Goal: Understand process/instructions: Learn how to perform a task or action

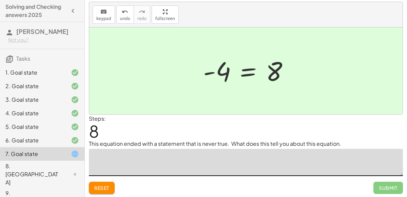
scroll to position [6, 0]
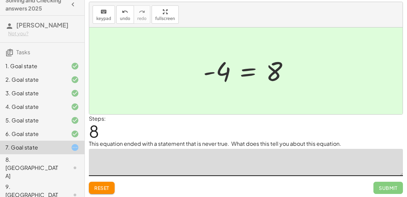
click at [65, 164] on div at bounding box center [69, 168] width 19 height 8
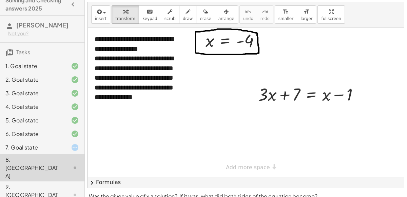
scroll to position [16, 0]
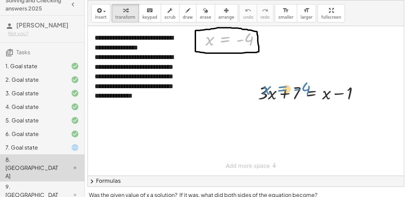
drag, startPoint x: 215, startPoint y: 37, endPoint x: 272, endPoint y: 86, distance: 75.7
click at [272, 86] on div "**********" at bounding box center [246, 101] width 316 height 150
drag, startPoint x: 225, startPoint y: 40, endPoint x: 308, endPoint y: 94, distance: 98.5
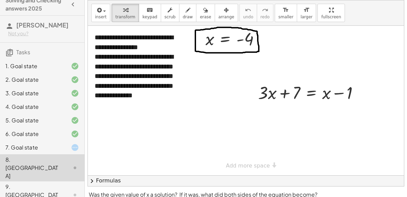
scroll to position [14, 0]
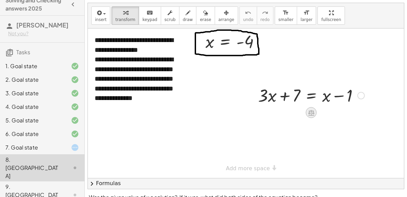
click at [312, 112] on icon at bounding box center [311, 112] width 7 height 7
click at [362, 95] on div at bounding box center [360, 95] width 7 height 7
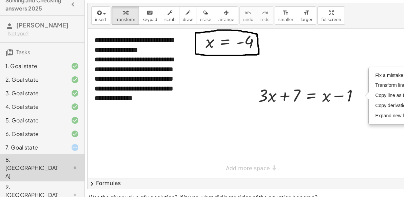
click at [237, 86] on div at bounding box center [246, 103] width 316 height 150
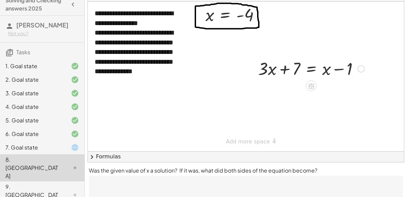
scroll to position [40, 0]
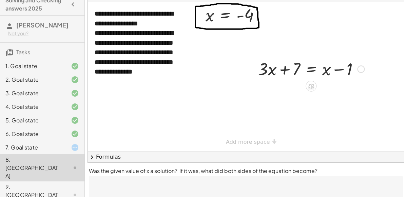
click at [311, 70] on div at bounding box center [311, 68] width 113 height 23
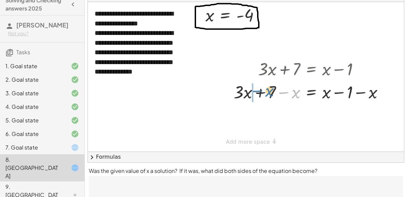
drag, startPoint x: 293, startPoint y: 92, endPoint x: 266, endPoint y: 91, distance: 26.8
click at [266, 91] on div at bounding box center [311, 91] width 162 height 23
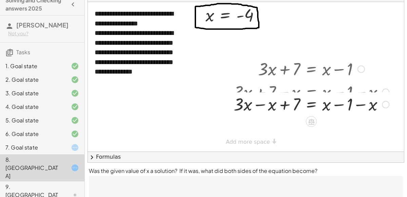
click at [311, 69] on div "+ · 3 · x + 7 = + x − 1 + · 3 · x + 7 − x = + x − 1 − x + · 3 · x + 7 = + x − 1…" at bounding box center [311, 69] width 0 height 0
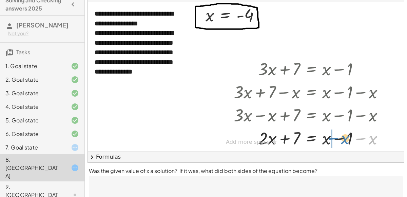
drag, startPoint x: 366, startPoint y: 141, endPoint x: 338, endPoint y: 141, distance: 28.1
click at [338, 141] on div at bounding box center [311, 137] width 162 height 23
click at [341, 137] on div at bounding box center [311, 137] width 162 height 23
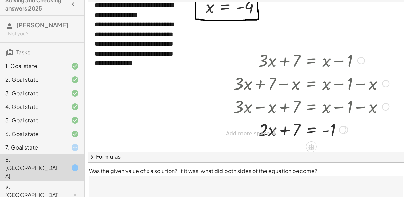
click at [307, 131] on div at bounding box center [311, 129] width 162 height 23
click at [285, 129] on div at bounding box center [311, 129] width 162 height 23
click at [343, 131] on div at bounding box center [311, 129] width 162 height 23
click at [312, 128] on div at bounding box center [311, 129] width 162 height 23
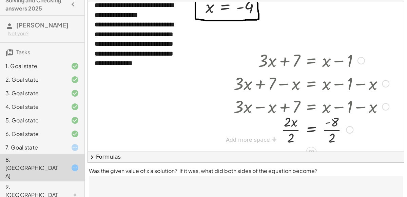
click at [325, 131] on div at bounding box center [311, 129] width 162 height 34
click at [284, 129] on div at bounding box center [311, 129] width 162 height 34
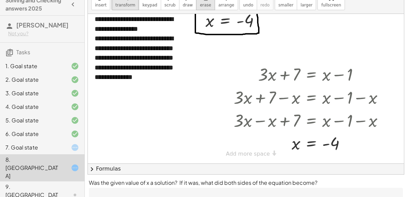
scroll to position [5, 0]
